Goal: Task Accomplishment & Management: Use online tool/utility

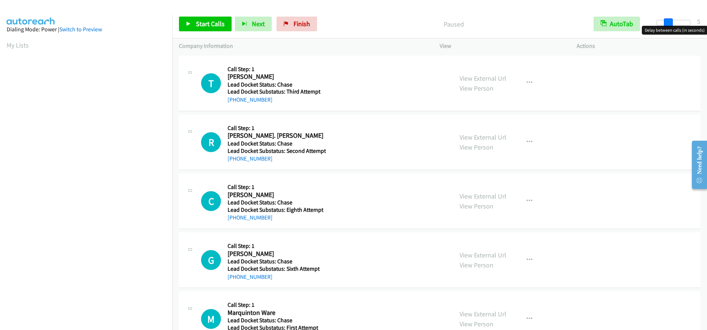
drag, startPoint x: 658, startPoint y: 23, endPoint x: 669, endPoint y: 29, distance: 13.0
click at [669, 29] on body "Start Calls Pause Next Finish Paused AutoTab AutoTab 5 Company Information Info…" at bounding box center [353, 17] width 707 height 35
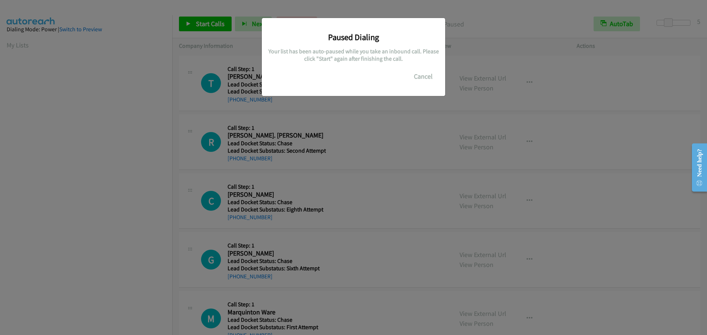
scroll to position [78, 0]
click at [426, 75] on button "Cancel" at bounding box center [423, 76] width 33 height 15
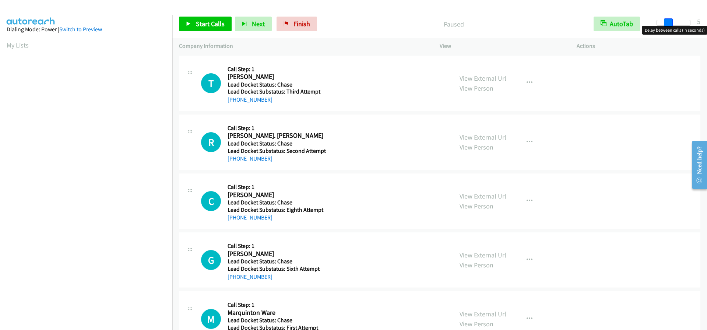
drag, startPoint x: 658, startPoint y: 21, endPoint x: 669, endPoint y: 23, distance: 11.7
click at [669, 23] on span at bounding box center [668, 22] width 9 height 9
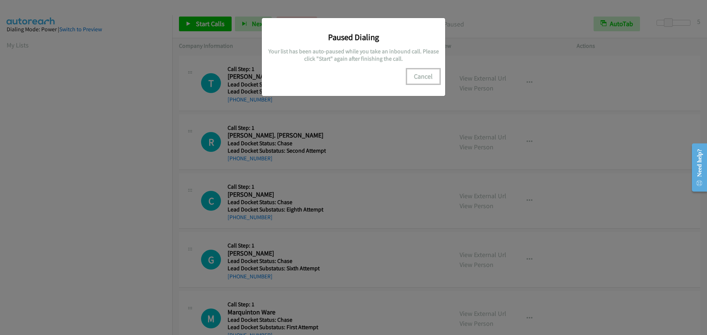
click at [426, 77] on button "Cancel" at bounding box center [423, 76] width 33 height 15
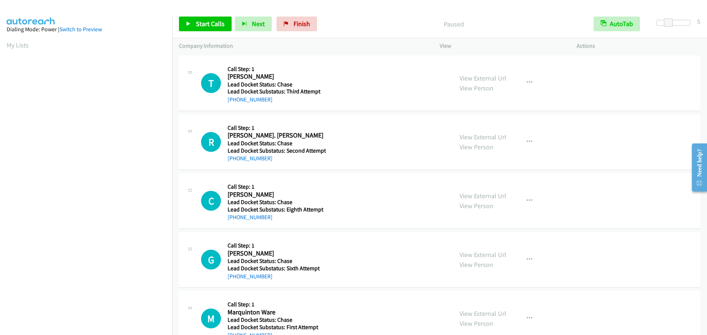
scroll to position [78, 0]
click at [210, 22] on span "Start Calls" at bounding box center [210, 24] width 29 height 8
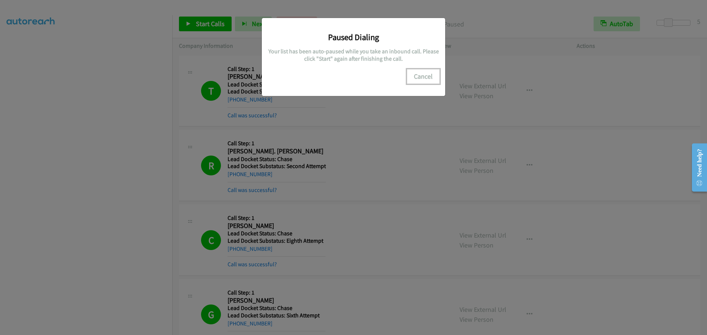
click at [425, 73] on button "Cancel" at bounding box center [423, 76] width 33 height 15
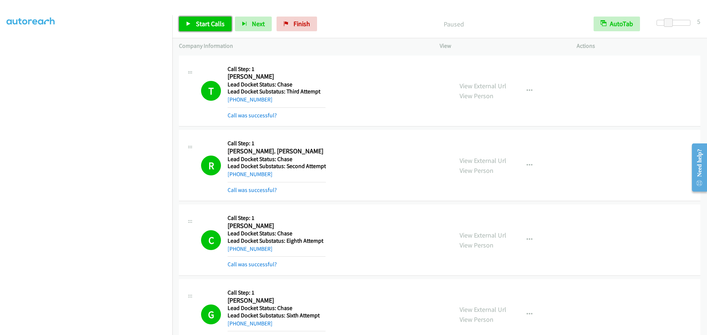
click at [204, 18] on link "Start Calls" at bounding box center [205, 24] width 53 height 15
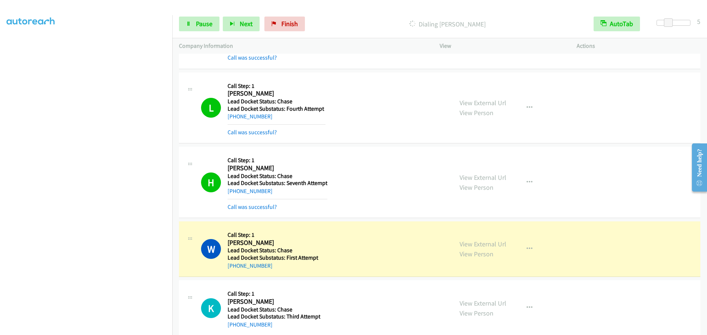
scroll to position [920, 0]
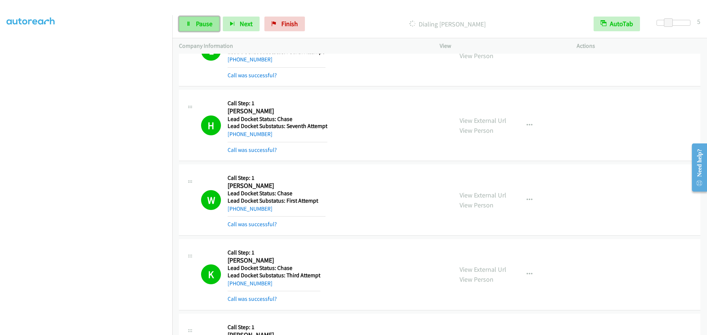
click at [199, 25] on span "Pause" at bounding box center [204, 24] width 17 height 8
click at [216, 24] on span "Start Calls" at bounding box center [210, 24] width 29 height 8
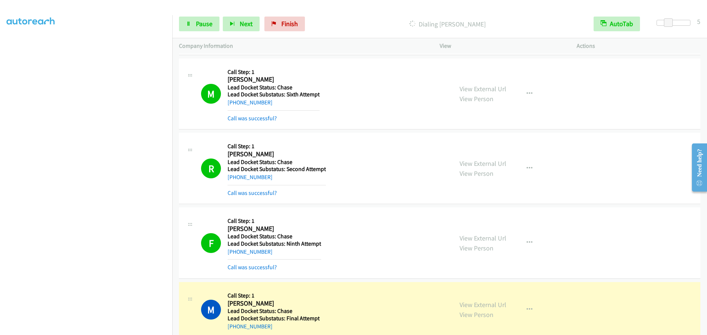
scroll to position [1509, 0]
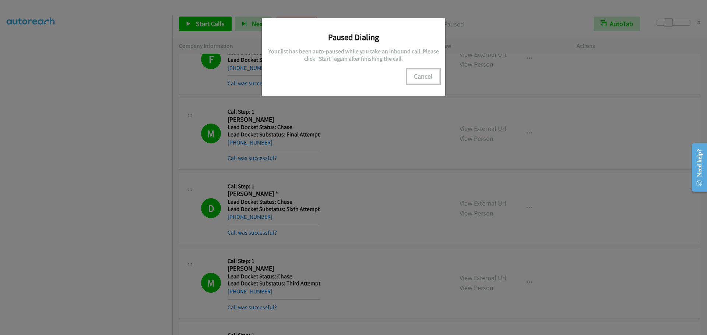
click at [431, 73] on button "Cancel" at bounding box center [423, 76] width 33 height 15
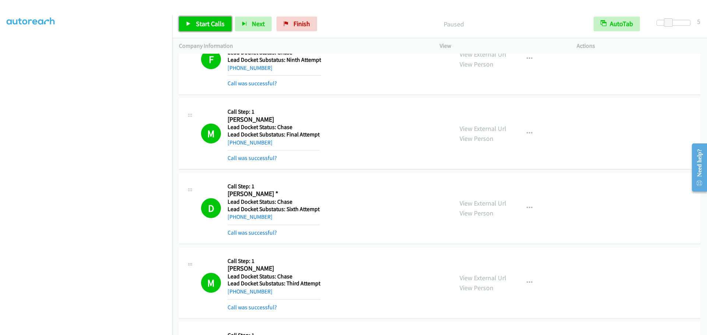
click at [201, 22] on span "Start Calls" at bounding box center [210, 24] width 29 height 8
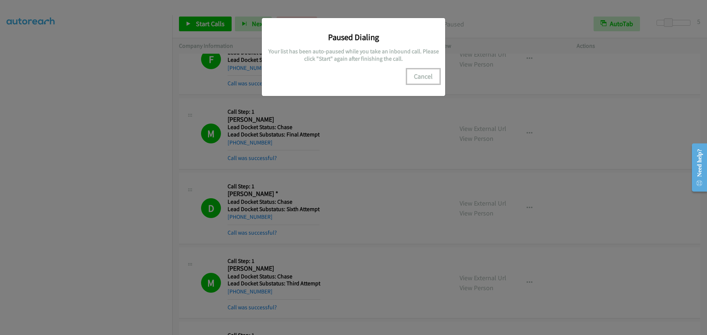
drag, startPoint x: 424, startPoint y: 73, endPoint x: 409, endPoint y: 71, distance: 14.5
click at [424, 73] on button "Cancel" at bounding box center [423, 76] width 33 height 15
click at [418, 76] on button "Cancel" at bounding box center [423, 76] width 33 height 15
click at [428, 73] on button "Cancel" at bounding box center [423, 76] width 33 height 15
click at [428, 75] on button "Cancel" at bounding box center [423, 76] width 33 height 15
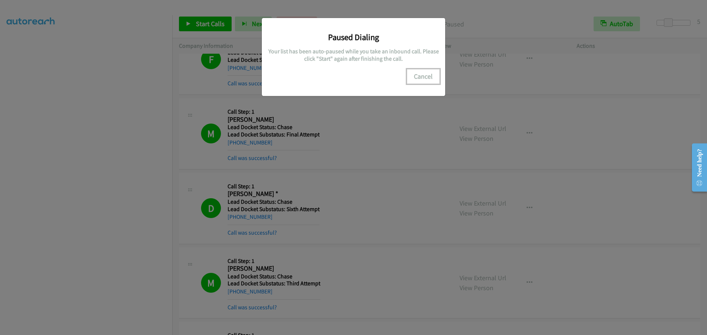
click at [425, 75] on button "Cancel" at bounding box center [423, 76] width 33 height 15
click at [416, 79] on button "Cancel" at bounding box center [423, 76] width 33 height 15
click at [424, 75] on button "Cancel" at bounding box center [423, 76] width 33 height 15
click at [125, 71] on div "Paused Dialing Your list has been auto-paused while you take an inbound call. P…" at bounding box center [353, 171] width 707 height 329
click at [98, 152] on div "Paused Dialing Your list has been auto-paused while you take an inbound call. P…" at bounding box center [353, 171] width 707 height 329
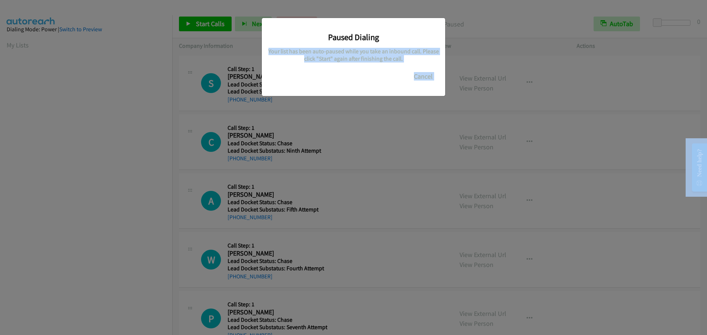
click at [657, 25] on body "Start Calls Pause Next Finish Paused AutoTab AutoTab 0 Company Information Info…" at bounding box center [353, 17] width 707 height 35
click at [426, 74] on button "Cancel" at bounding box center [423, 76] width 33 height 15
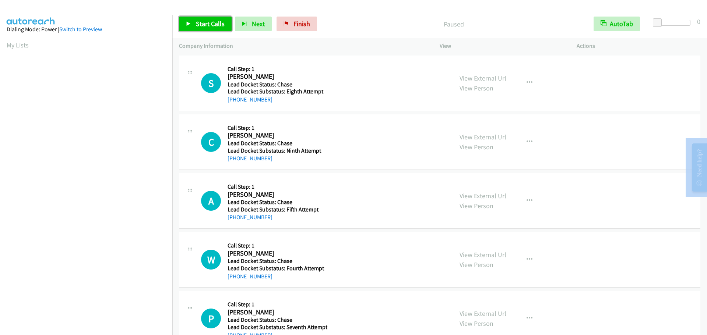
click at [204, 24] on span "Start Calls" at bounding box center [210, 24] width 29 height 8
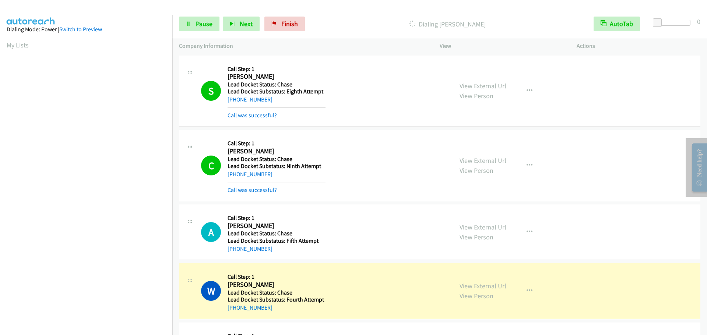
scroll to position [78, 0]
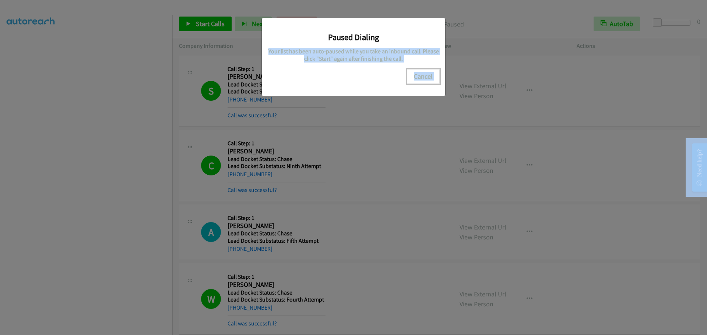
click at [424, 74] on button "Cancel" at bounding box center [423, 76] width 33 height 15
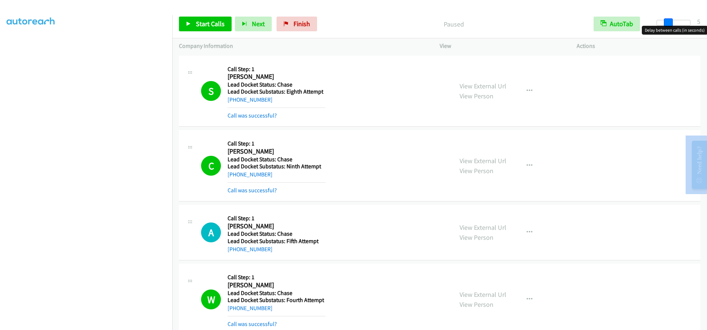
drag, startPoint x: 658, startPoint y: 24, endPoint x: 668, endPoint y: 22, distance: 10.1
click at [668, 22] on span at bounding box center [668, 22] width 9 height 9
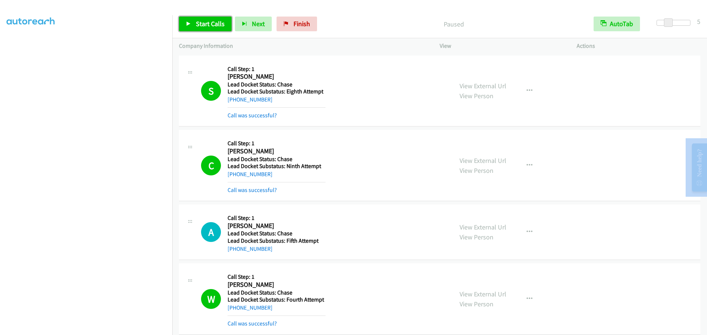
click at [197, 21] on span "Start Calls" at bounding box center [210, 24] width 29 height 8
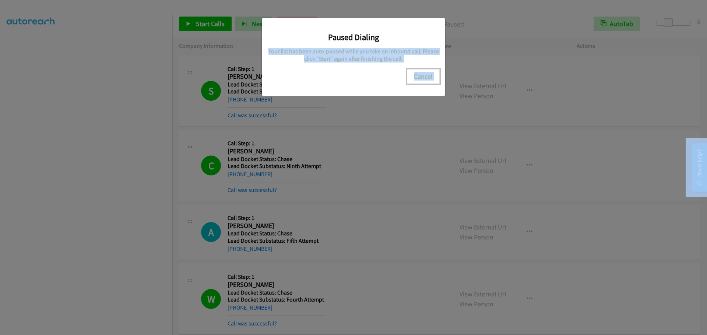
click at [427, 77] on button "Cancel" at bounding box center [423, 76] width 33 height 15
click at [423, 75] on button "Cancel" at bounding box center [423, 76] width 33 height 15
click at [424, 75] on button "Cancel" at bounding box center [423, 76] width 33 height 15
click at [422, 74] on button "Cancel" at bounding box center [423, 76] width 33 height 15
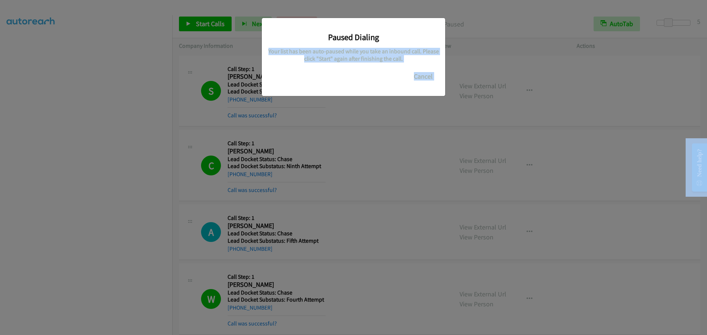
click at [139, 183] on div "Paused Dialing Your list has been auto-paused while you take an inbound call. P…" at bounding box center [353, 171] width 707 height 329
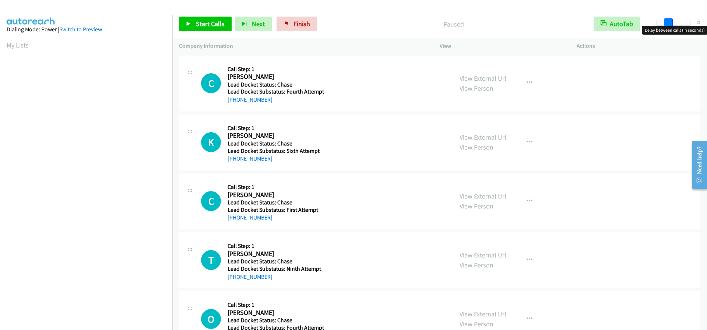
drag, startPoint x: 656, startPoint y: 22, endPoint x: 668, endPoint y: 24, distance: 11.9
click at [668, 24] on span at bounding box center [668, 22] width 9 height 9
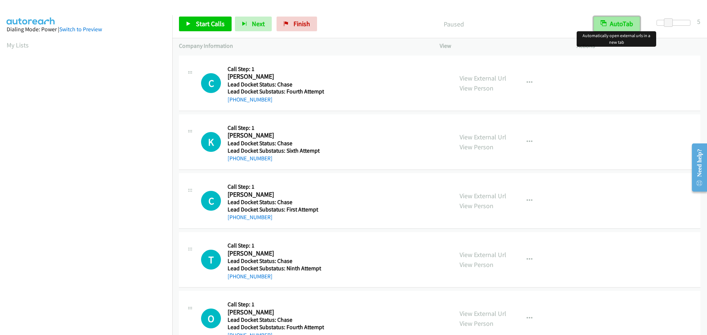
click at [626, 25] on button "AutoTab" at bounding box center [616, 24] width 46 height 15
click at [221, 22] on span "Start Calls" at bounding box center [210, 24] width 29 height 8
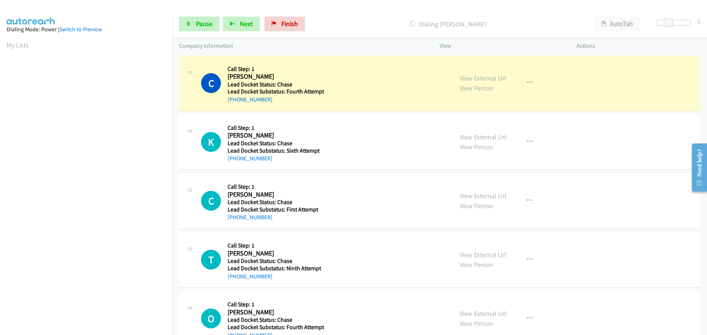
drag, startPoint x: 279, startPoint y: 76, endPoint x: 229, endPoint y: 77, distance: 50.4
click at [229, 77] on h2 "Cryssie Testamark" at bounding box center [274, 76] width 94 height 8
copy h2 "Cryssie Testamark"
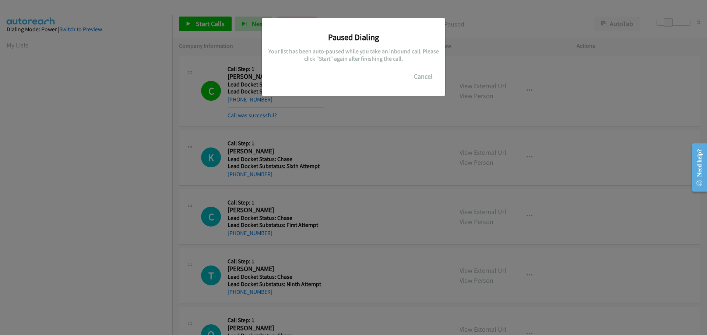
scroll to position [78, 0]
click at [421, 75] on button "Cancel" at bounding box center [423, 76] width 33 height 15
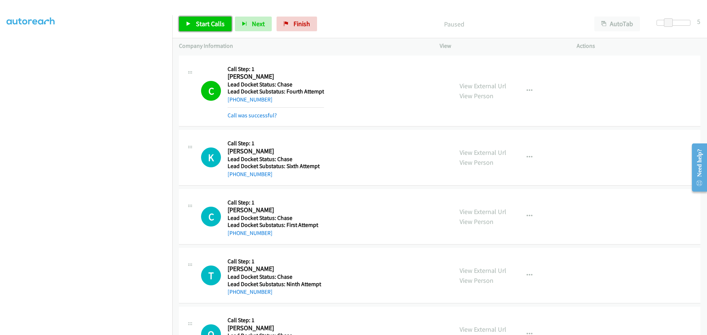
click at [215, 21] on span "Start Calls" at bounding box center [210, 24] width 29 height 8
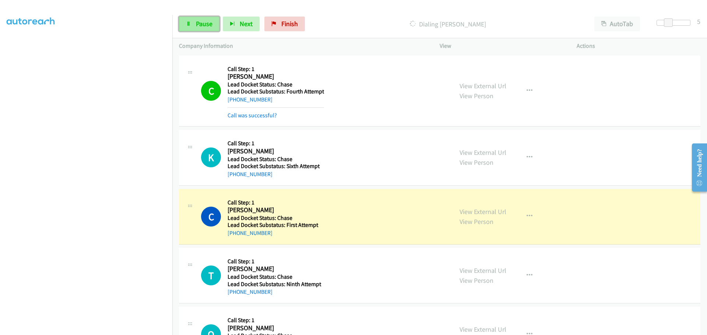
click at [195, 24] on link "Pause" at bounding box center [199, 24] width 40 height 15
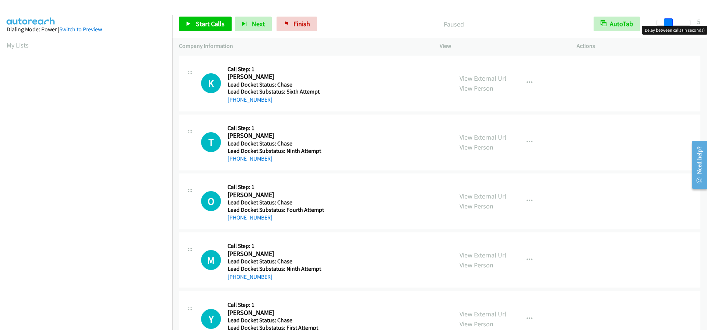
drag, startPoint x: 653, startPoint y: 22, endPoint x: 665, endPoint y: 26, distance: 12.5
click at [665, 26] on body "Start Calls Pause Next Finish Paused AutoTab AutoTab 5 Company Information Info…" at bounding box center [353, 17] width 707 height 35
